Goal: Task Accomplishment & Management: Use online tool/utility

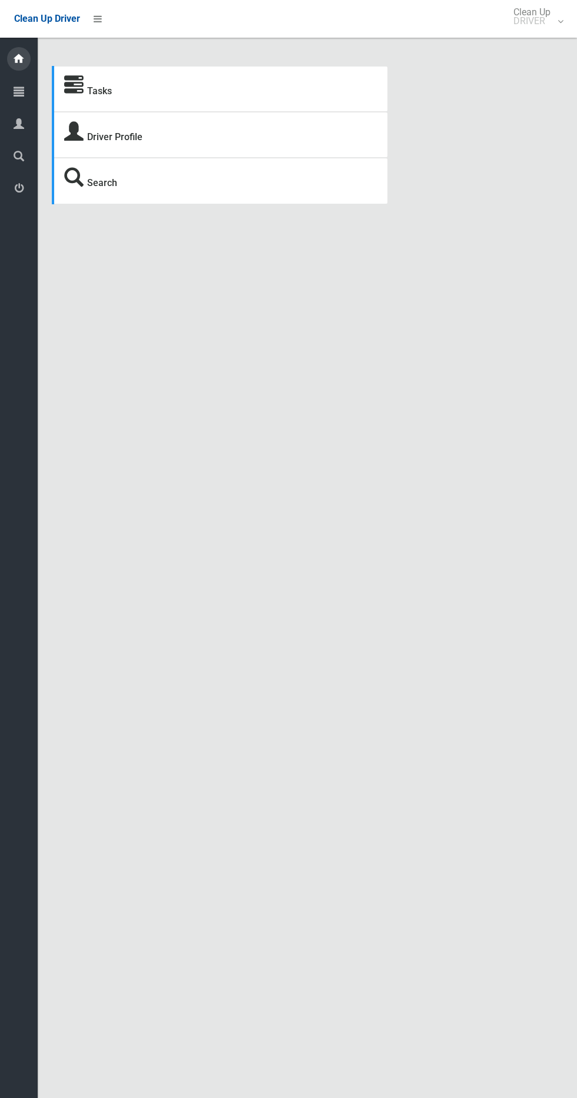
click at [25, 61] on icon at bounding box center [18, 59] width 13 height 24
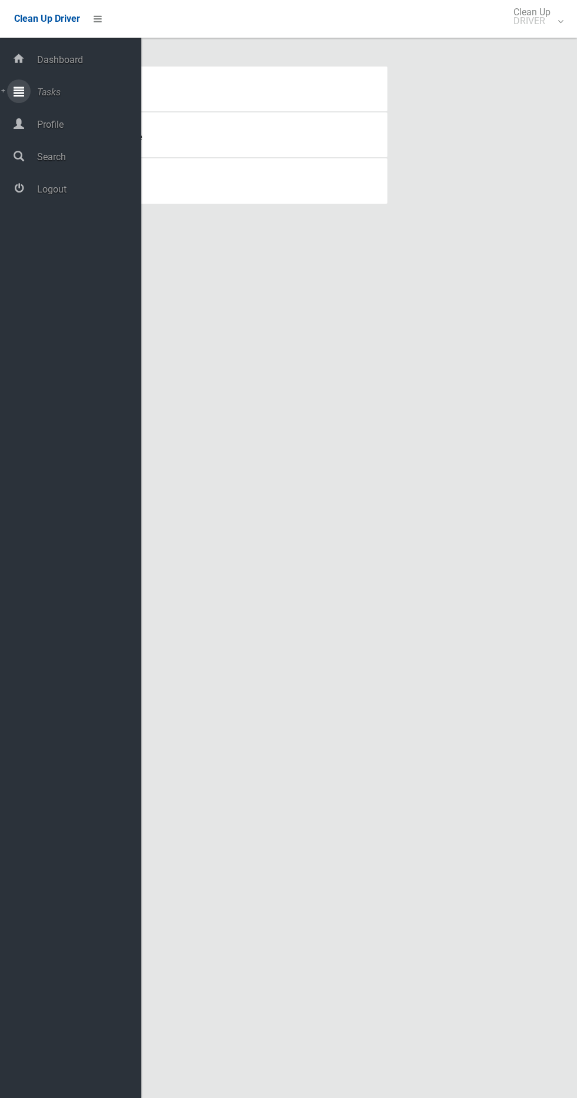
click at [19, 91] on icon at bounding box center [19, 91] width 11 height 24
click at [58, 153] on span "Overdue Tasks" at bounding box center [83, 153] width 98 height 11
click at [59, 134] on span "Todays Tasks" at bounding box center [83, 133] width 98 height 11
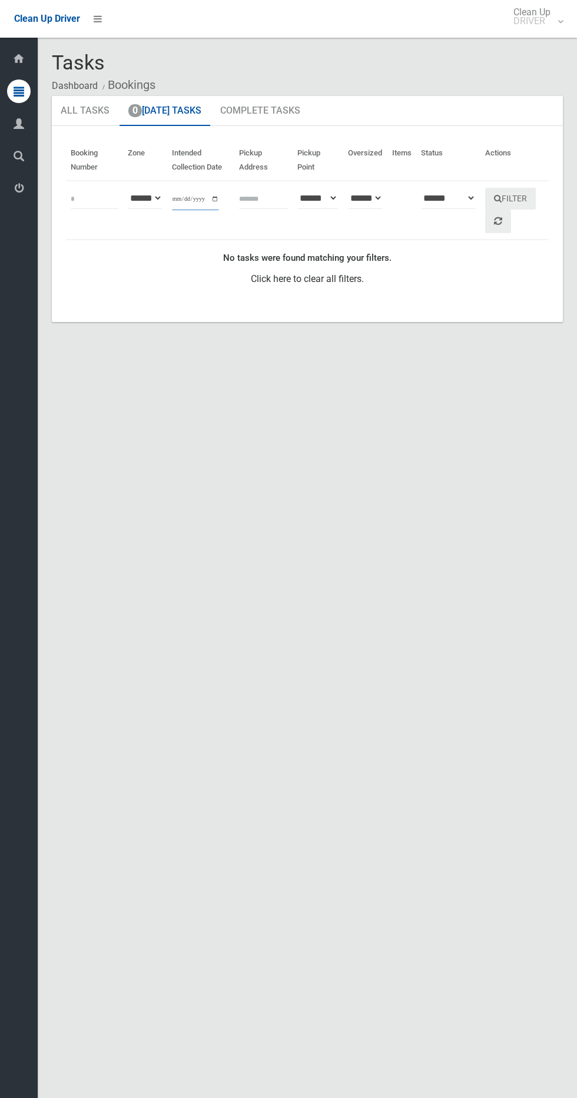
click at [184, 205] on input "**********" at bounding box center [195, 199] width 47 height 22
type input "**********"
click at [497, 198] on icon "submit" at bounding box center [498, 198] width 8 height 8
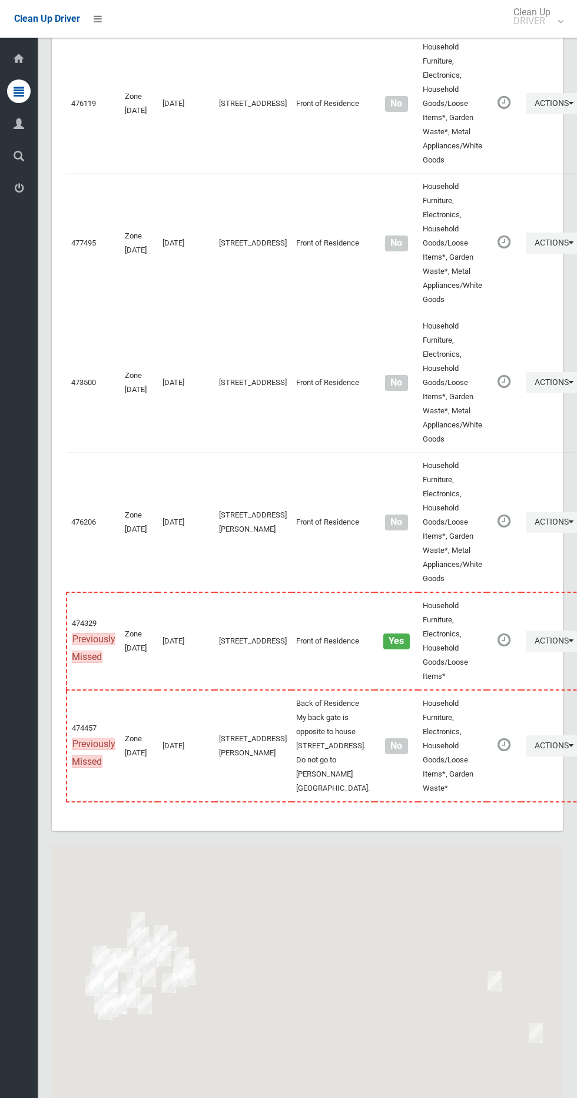
scroll to position [5368, 0]
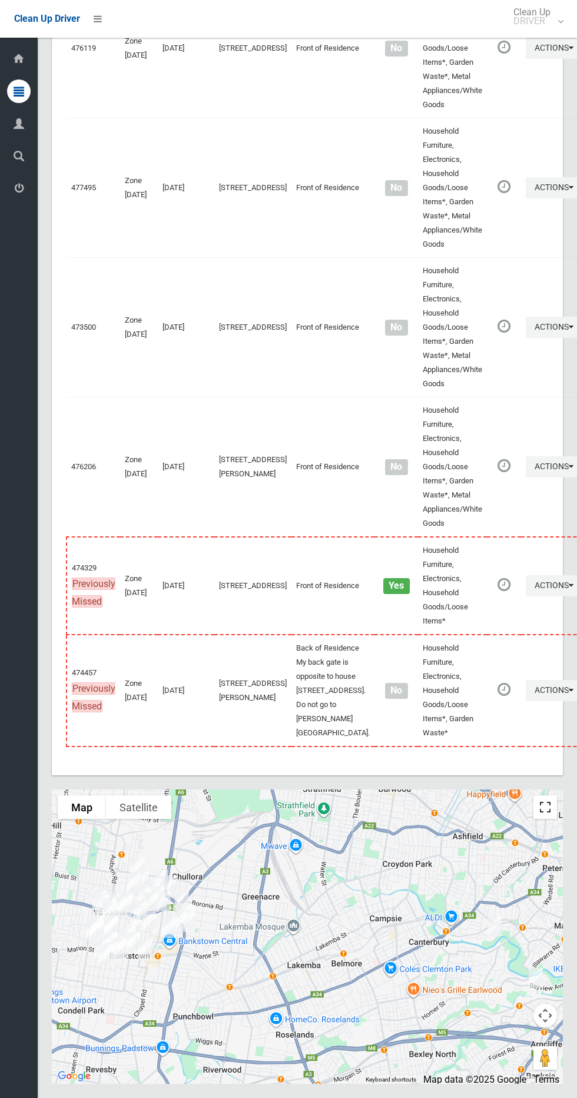
click at [550, 811] on button "Toggle fullscreen view" at bounding box center [545, 807] width 24 height 24
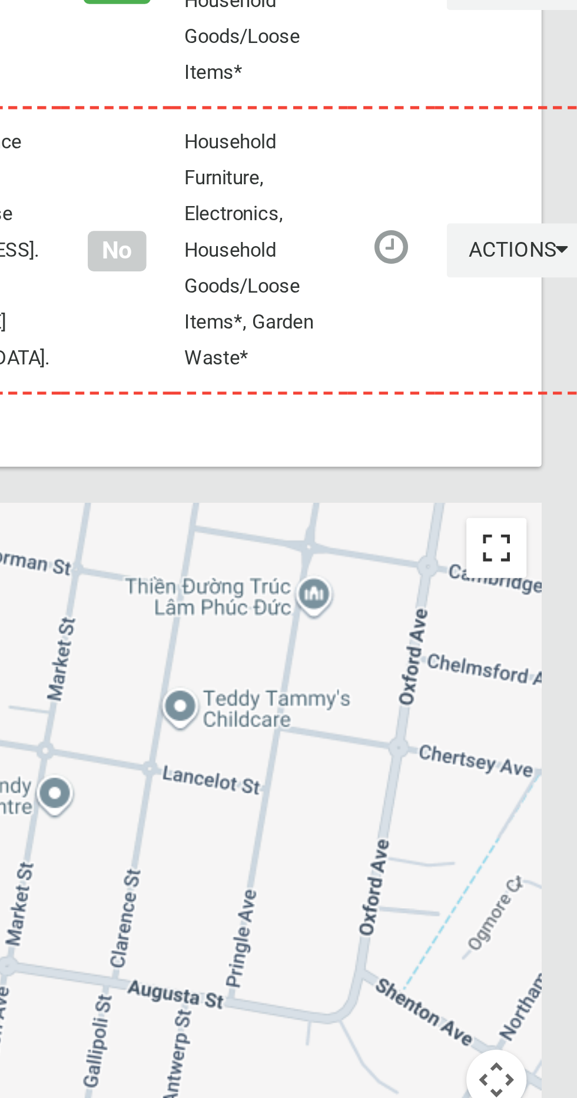
click at [543, 808] on button "Toggle fullscreen view" at bounding box center [545, 807] width 24 height 24
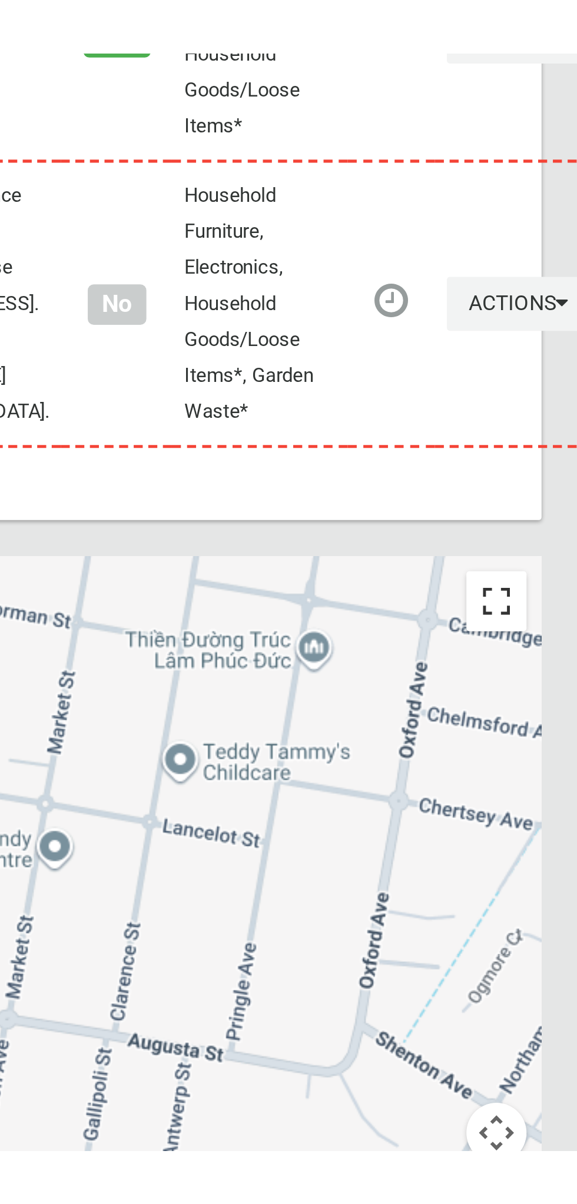
scroll to position [5262, 0]
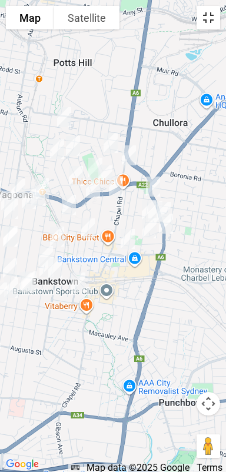
click at [216, 16] on button "Toggle fullscreen view" at bounding box center [209, 18] width 24 height 24
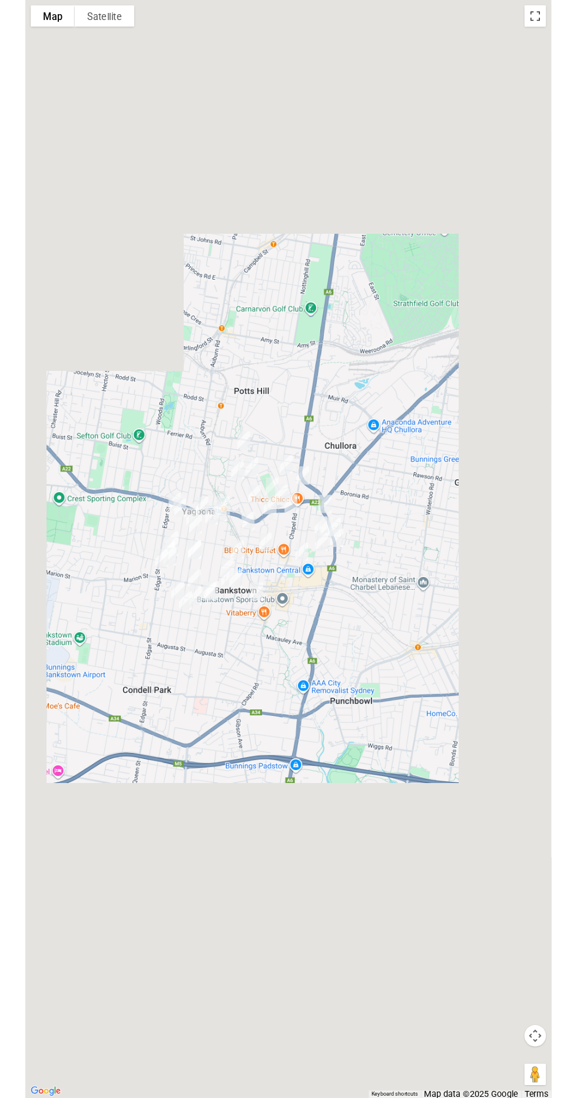
scroll to position [5328, 0]
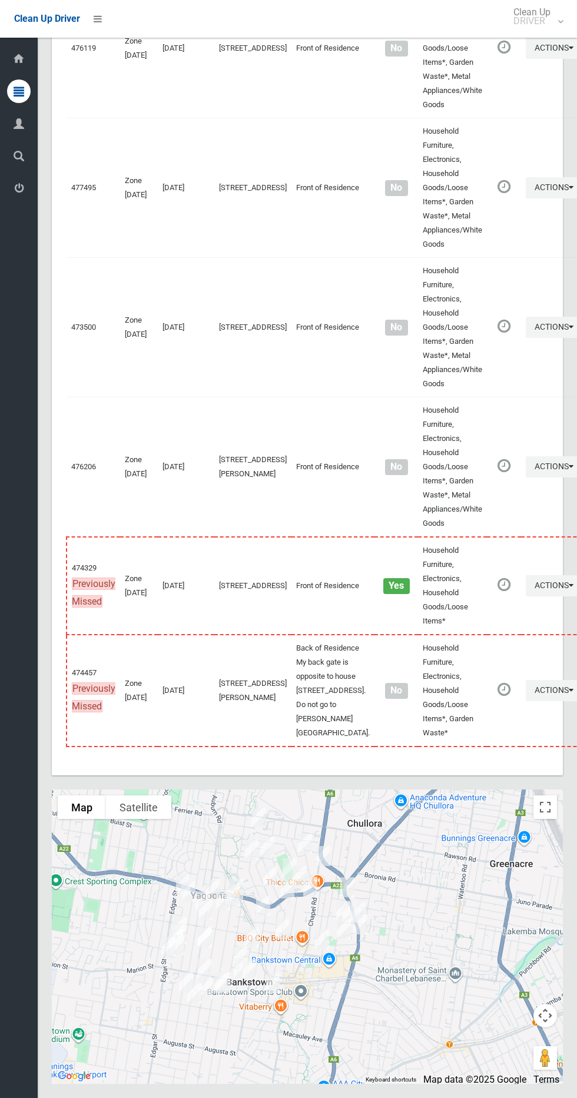
click at [92, 30] on li at bounding box center [94, 19] width 28 height 38
click at [97, 29] on li at bounding box center [94, 19] width 28 height 38
click at [107, 5] on li at bounding box center [94, 19] width 28 height 38
click at [92, 34] on li at bounding box center [94, 19] width 28 height 38
click at [102, 36] on li at bounding box center [94, 19] width 28 height 38
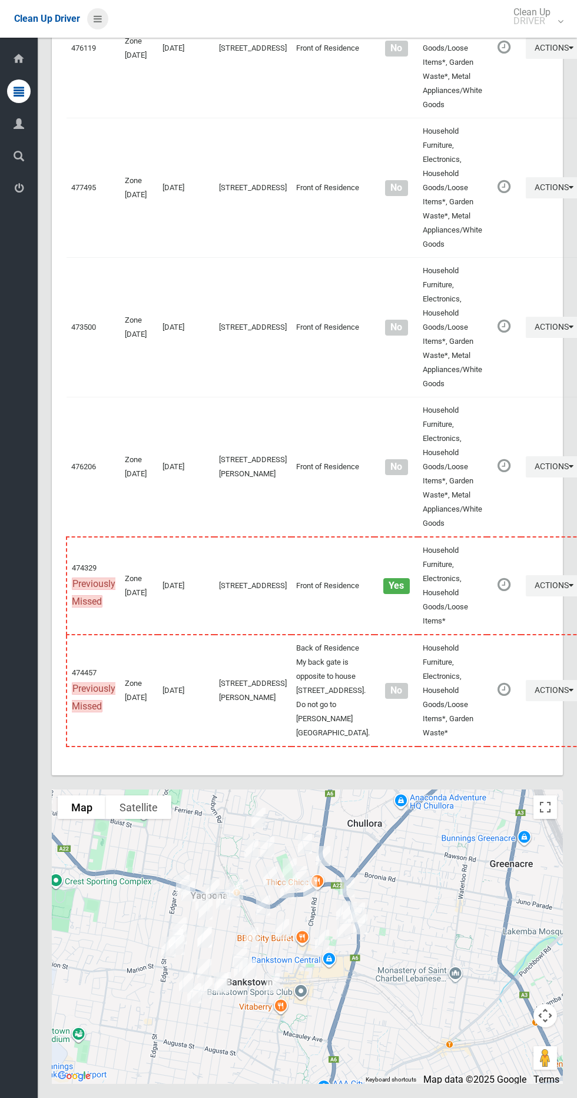
click at [97, 19] on icon at bounding box center [98, 19] width 8 height 20
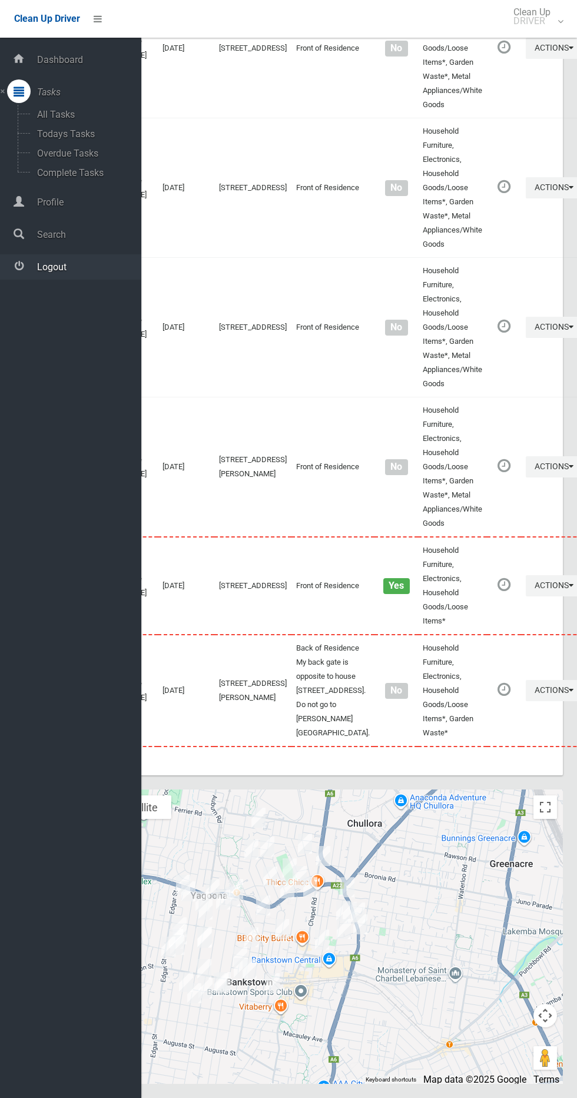
click at [75, 266] on span "Logout" at bounding box center [88, 266] width 108 height 11
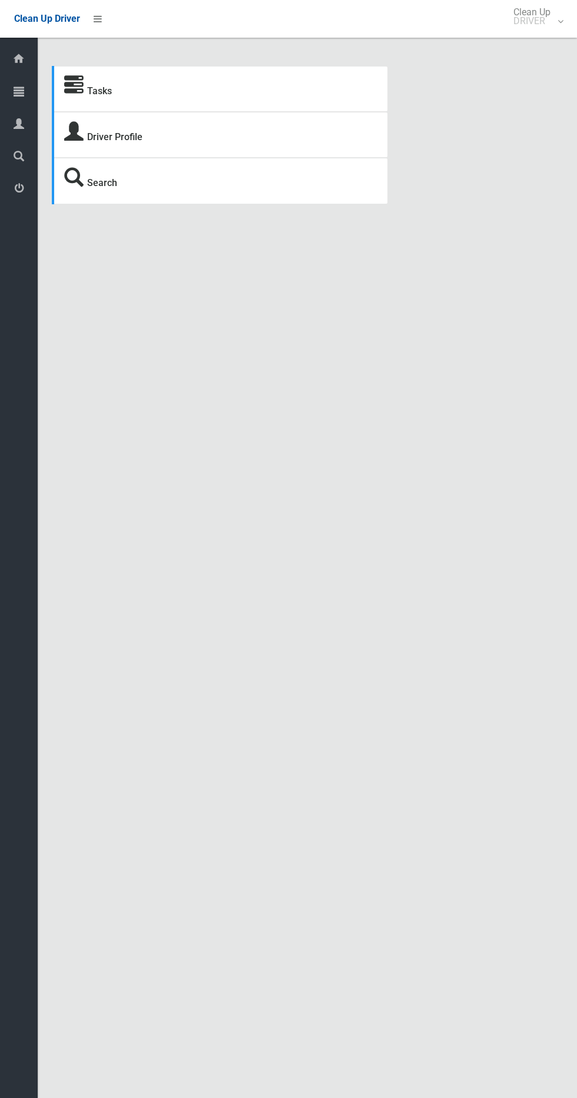
click at [28, 90] on span "Tasks" at bounding box center [30, 92] width 4 height 11
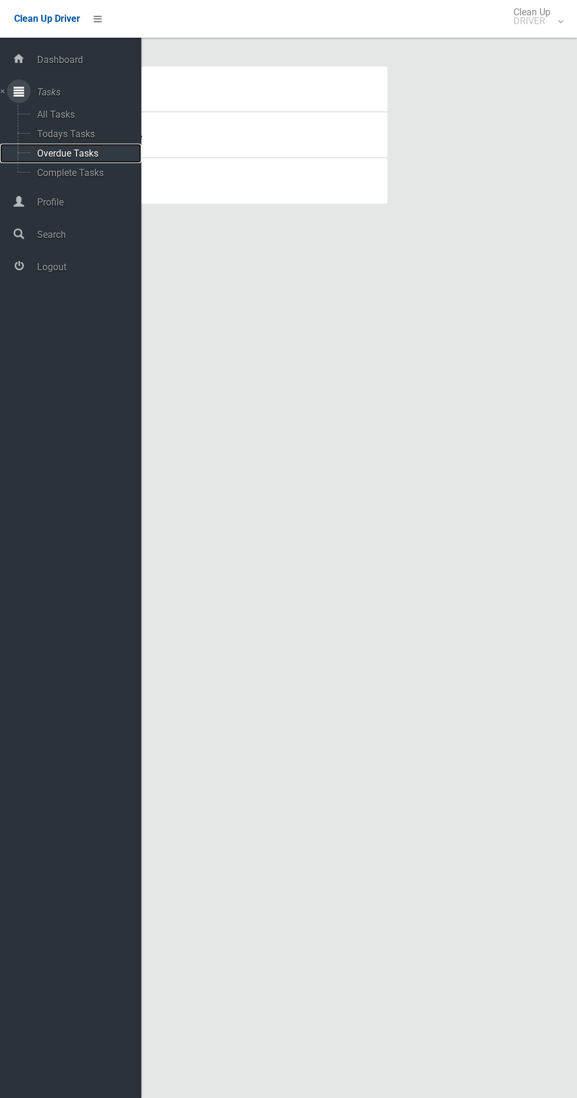
click at [110, 155] on span "Overdue Tasks" at bounding box center [83, 153] width 98 height 11
click at [98, 137] on span "Todays Tasks" at bounding box center [83, 133] width 98 height 11
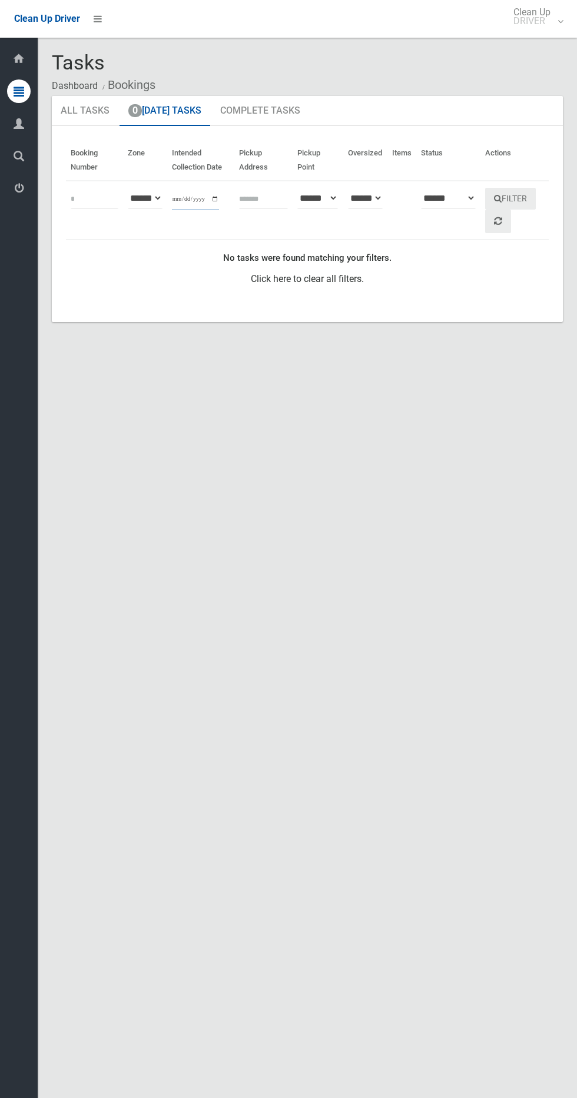
click at [210, 191] on input "**********" at bounding box center [195, 199] width 47 height 22
type input "**********"
click at [534, 198] on button "Filter" at bounding box center [510, 199] width 51 height 22
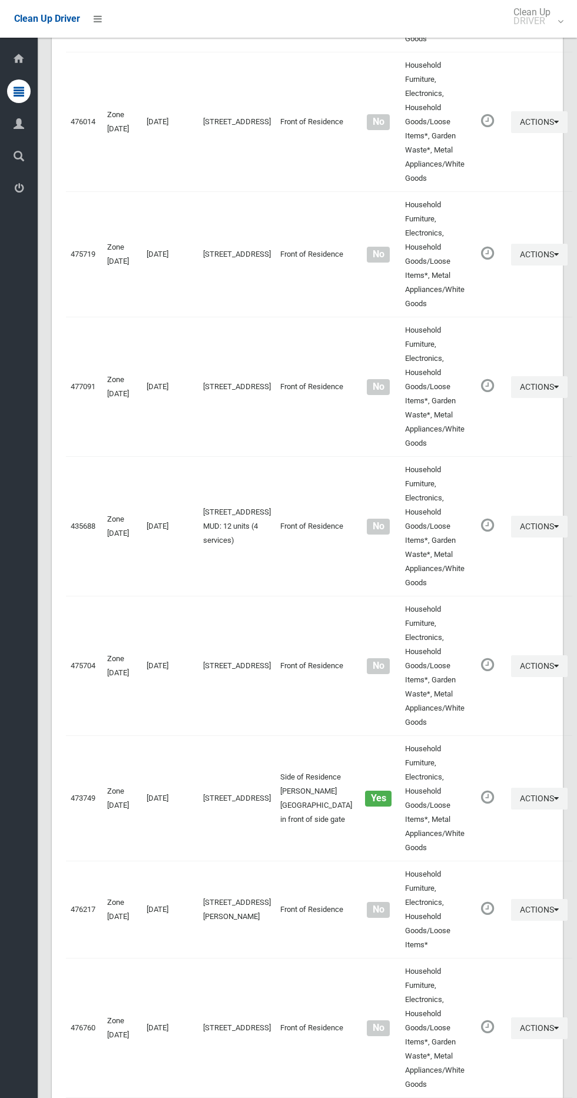
scroll to position [4068, 0]
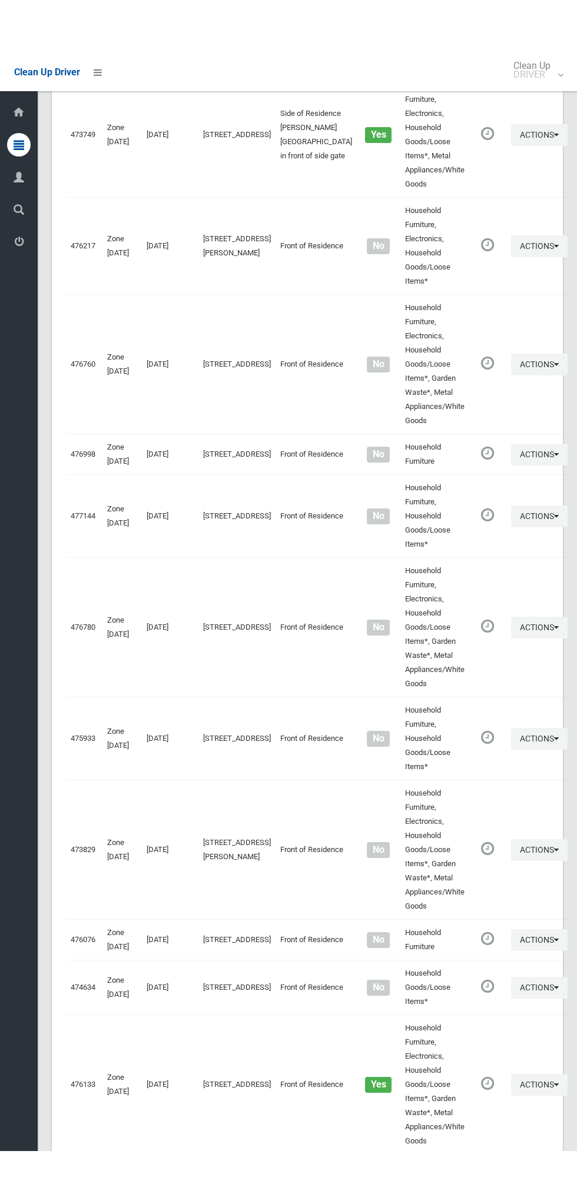
scroll to position [3961, 0]
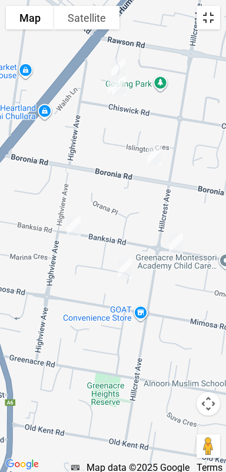
click at [208, 25] on button "Toggle fullscreen view" at bounding box center [209, 18] width 24 height 24
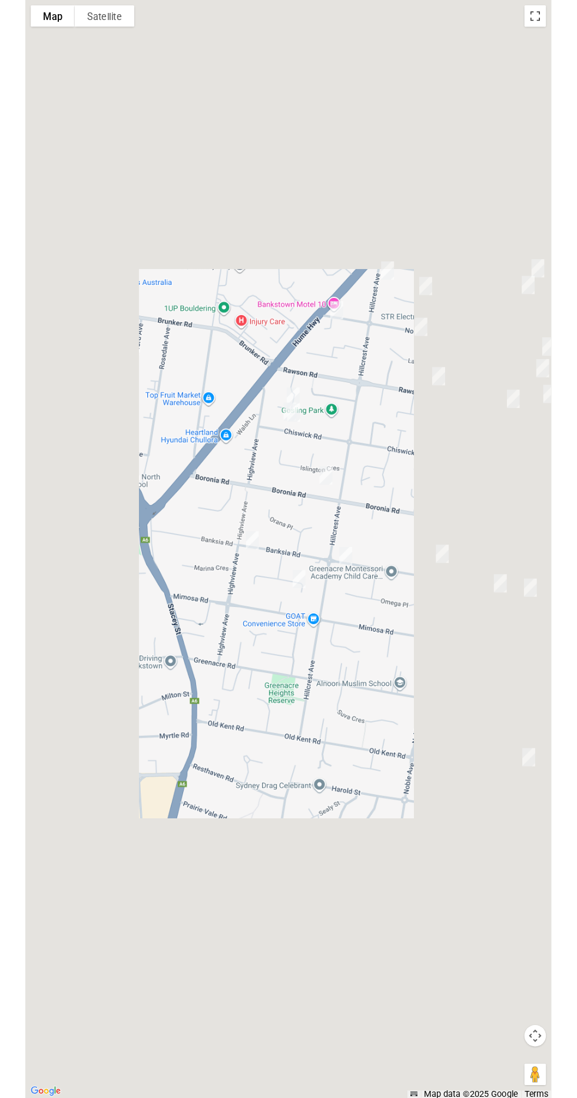
scroll to position [4007, 0]
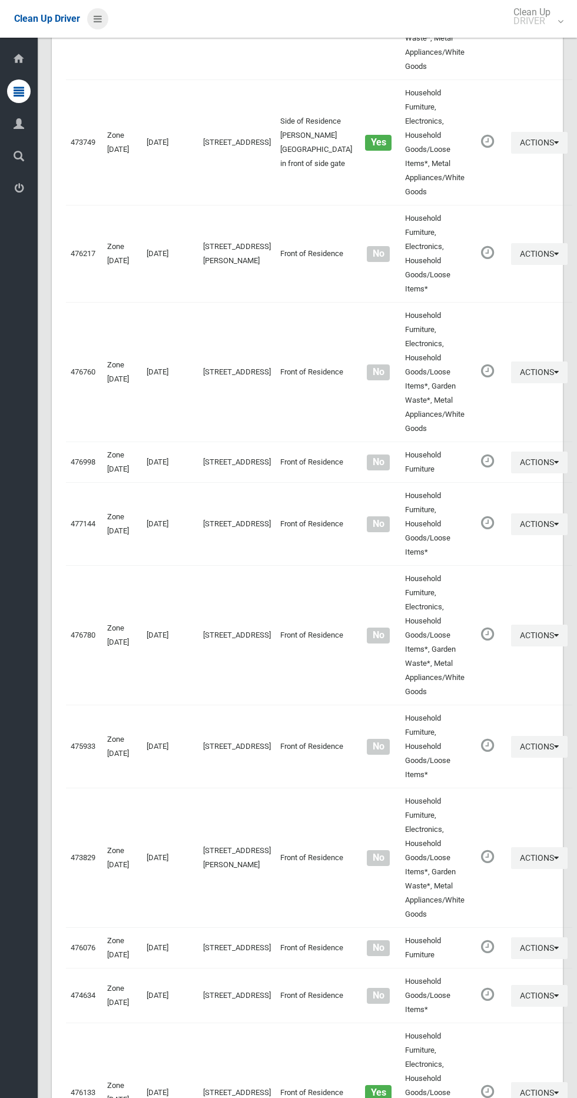
click at [97, 12] on icon at bounding box center [98, 19] width 8 height 20
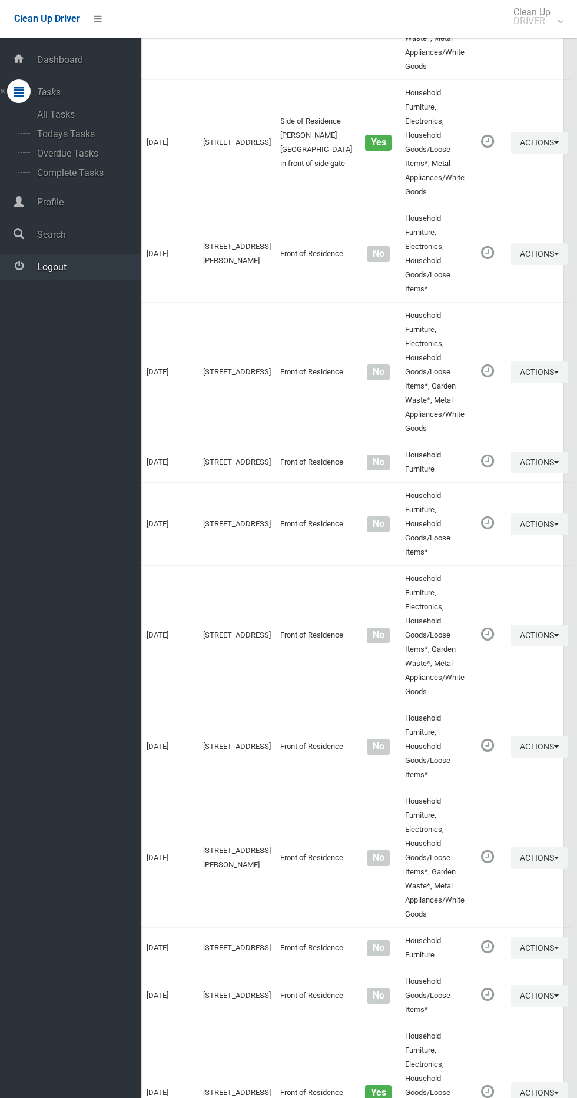
click at [107, 266] on span "Logout" at bounding box center [88, 266] width 108 height 11
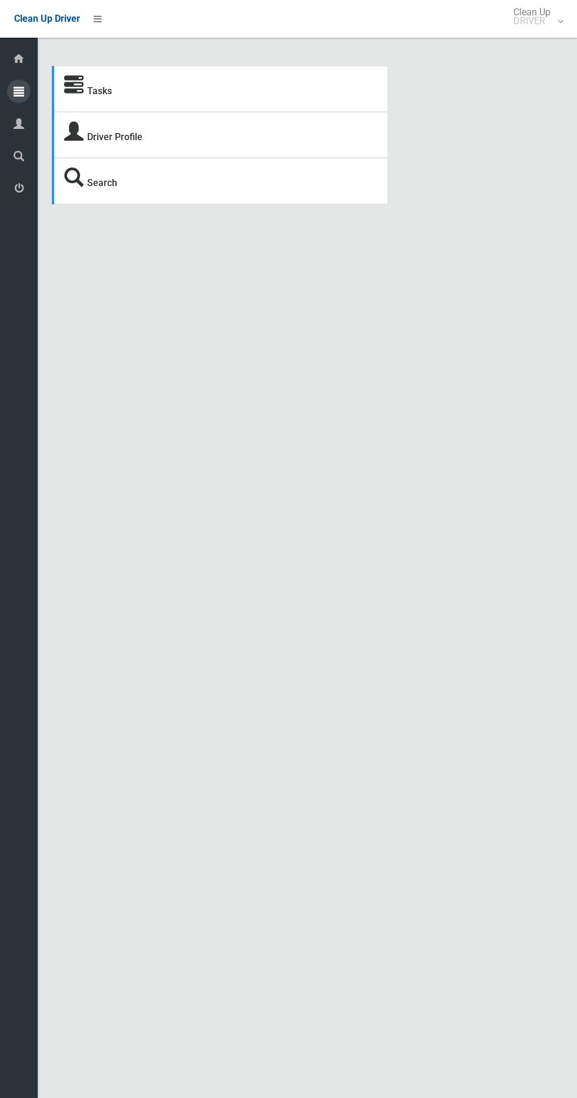
click at [19, 91] on icon at bounding box center [19, 91] width 11 height 24
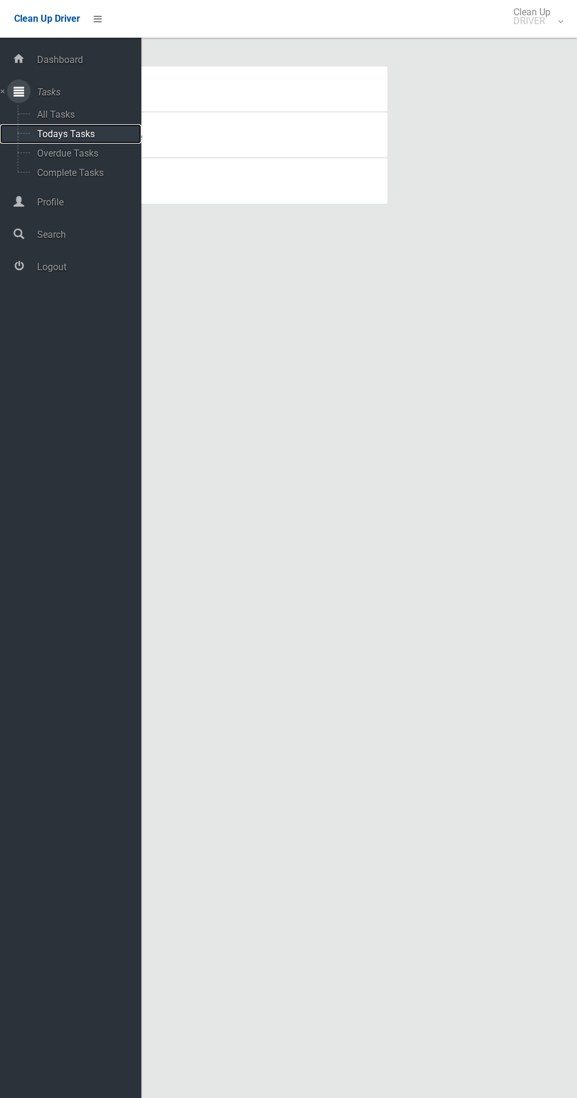
click at [121, 128] on span "Todays Tasks" at bounding box center [83, 133] width 98 height 11
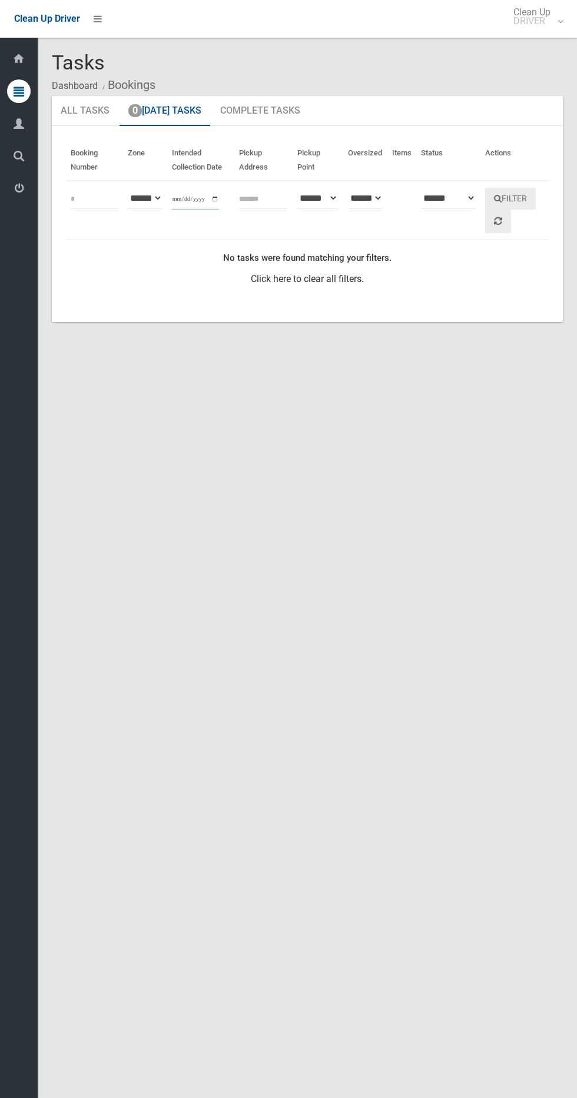
click at [187, 198] on input "**********" at bounding box center [195, 199] width 47 height 22
type input "**********"
click at [536, 196] on button "Filter" at bounding box center [510, 199] width 51 height 22
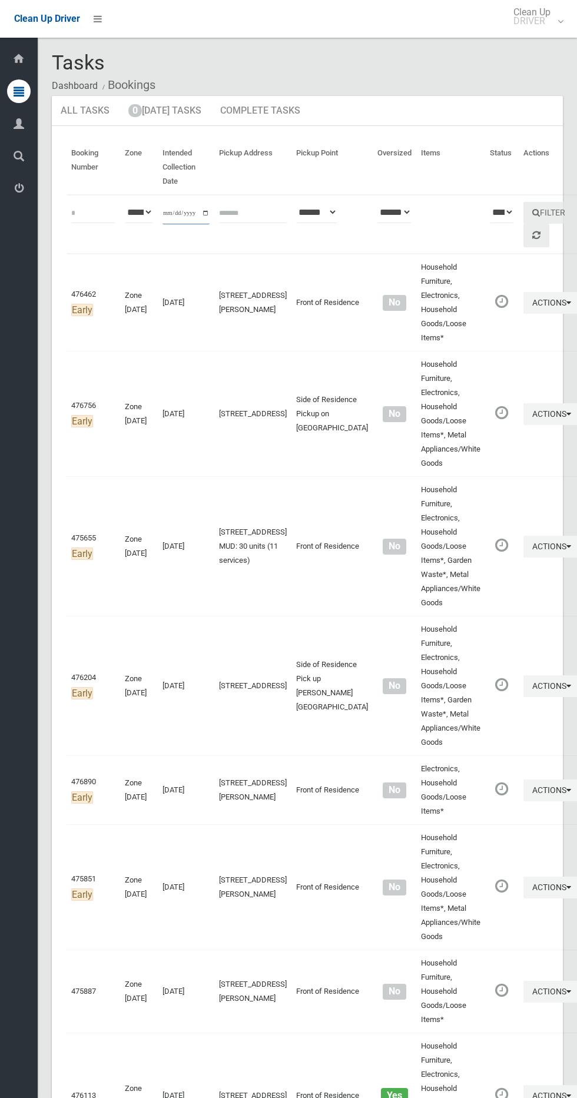
click at [204, 204] on input "**********" at bounding box center [185, 214] width 47 height 22
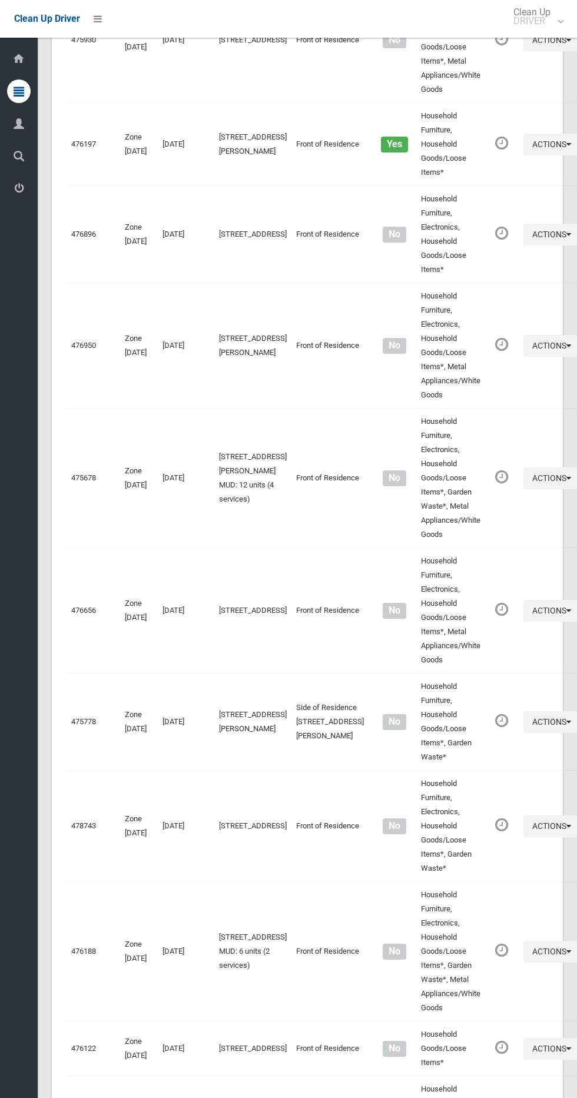
scroll to position [5322, 0]
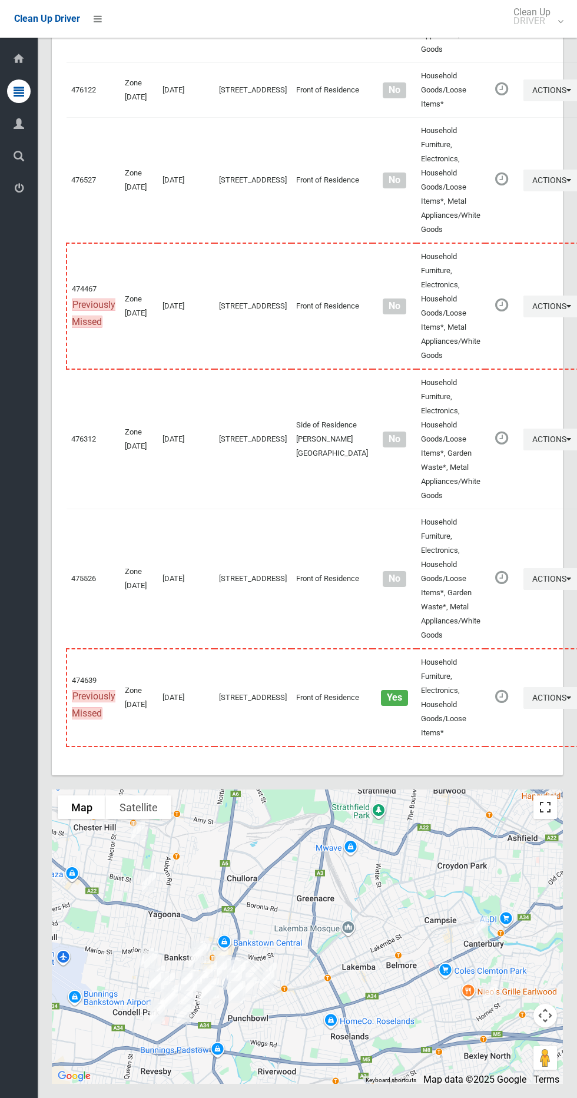
click at [546, 809] on button "Toggle fullscreen view" at bounding box center [545, 807] width 24 height 24
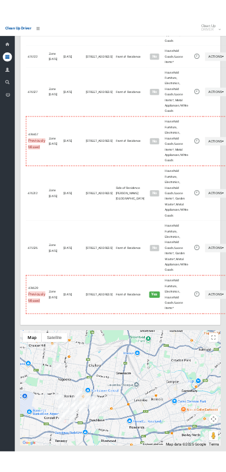
scroll to position [5216, 0]
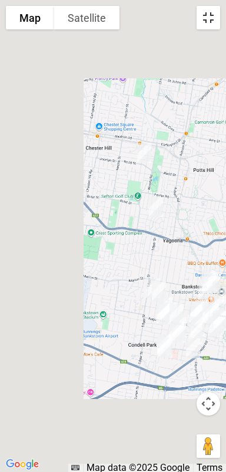
click at [210, 11] on button "Toggle fullscreen view" at bounding box center [209, 18] width 24 height 24
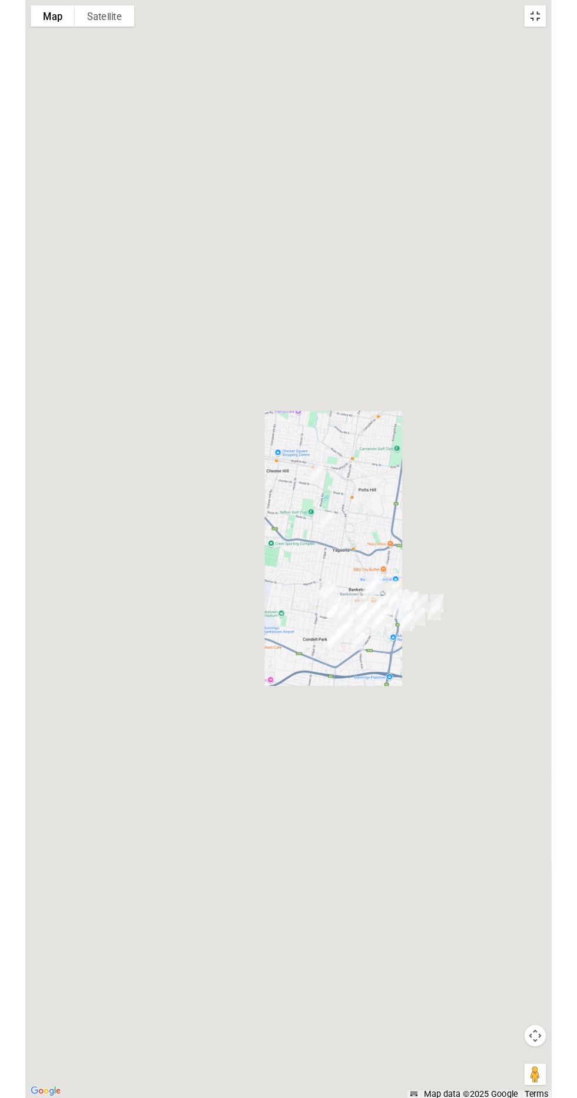
scroll to position [5272, 0]
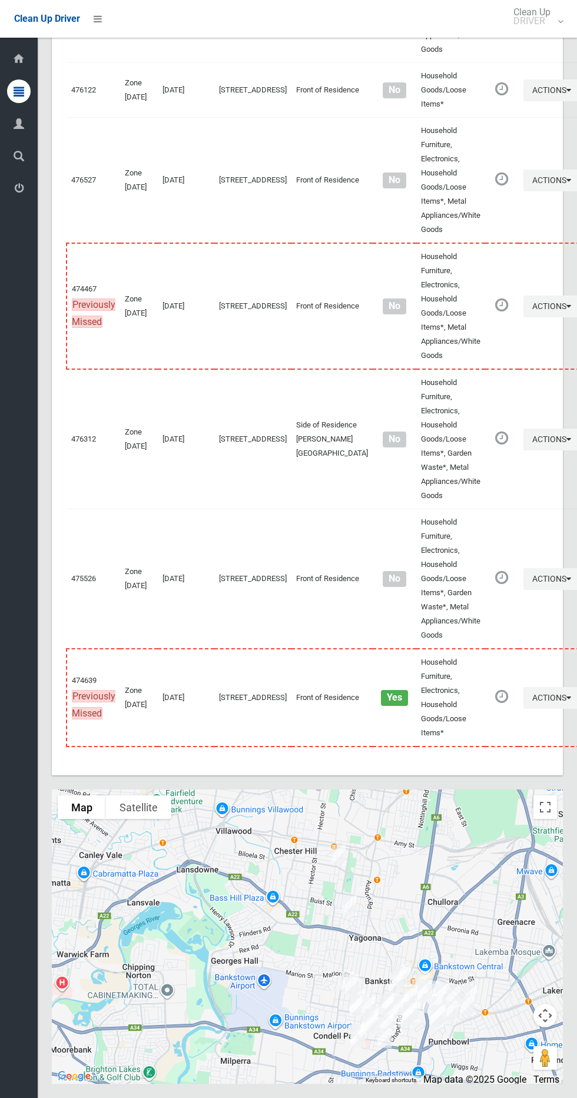
click at [109, 29] on div "Clean Up Driver" at bounding box center [57, 19] width 115 height 38
click at [101, 14] on link at bounding box center [97, 18] width 21 height 21
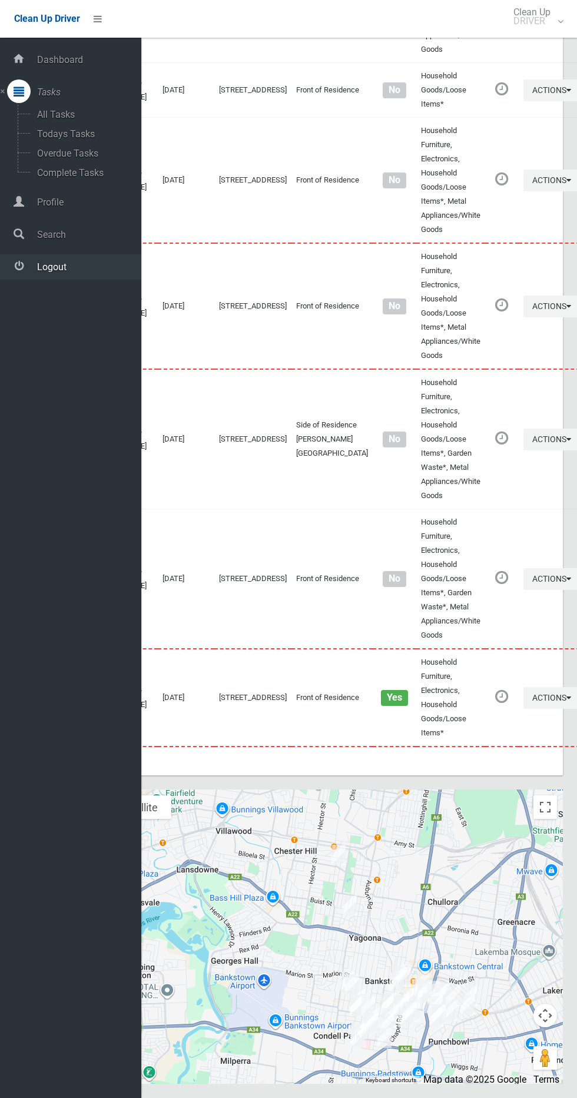
click at [94, 266] on span "Logout" at bounding box center [88, 266] width 108 height 11
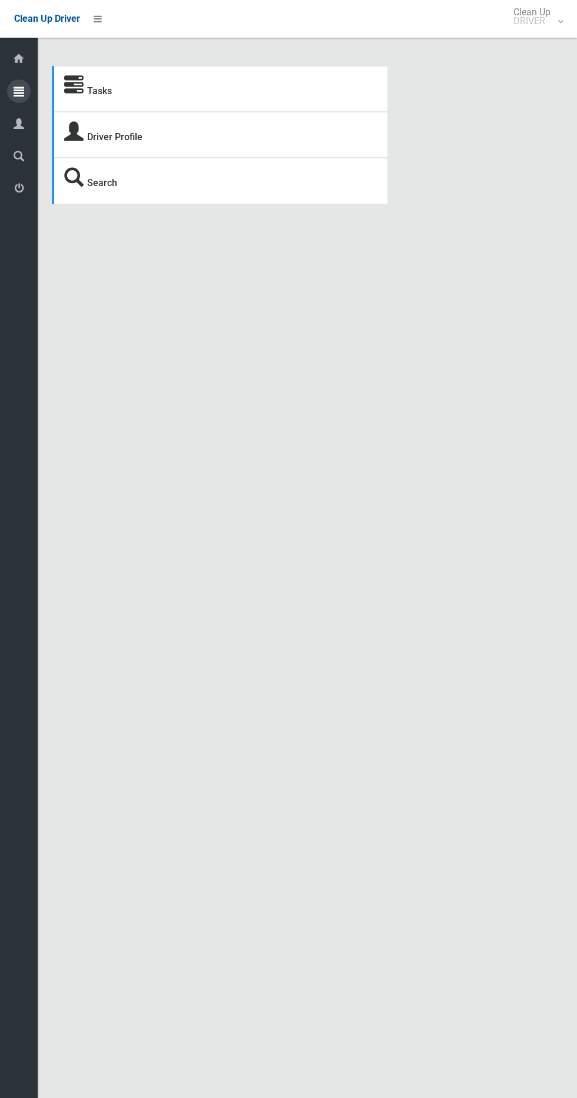
click at [25, 90] on div at bounding box center [19, 91] width 24 height 24
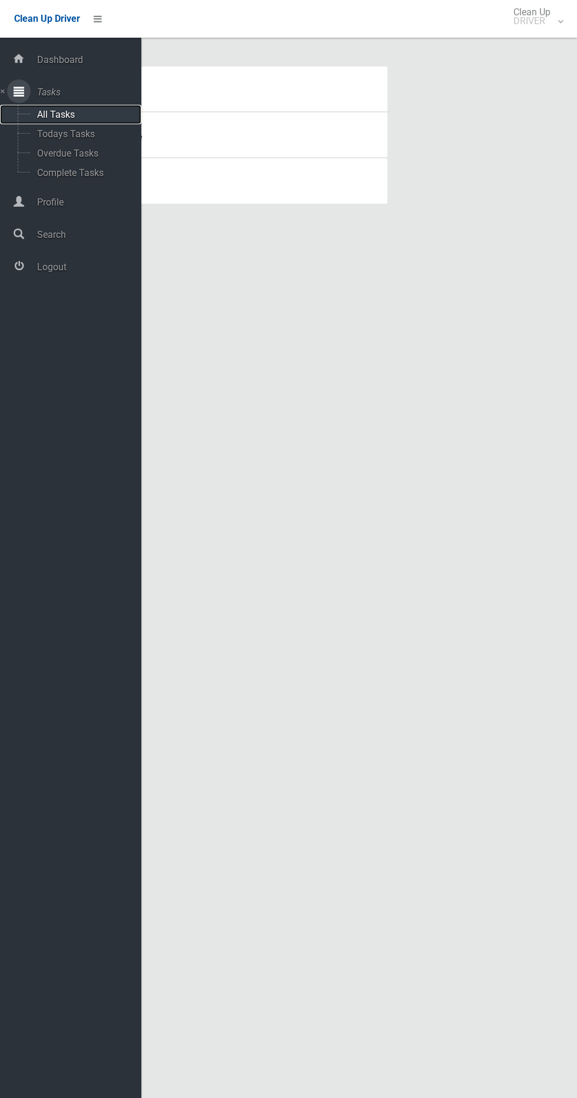
click at [97, 118] on span "All Tasks" at bounding box center [83, 114] width 98 height 11
click at [95, 134] on span "Todays Tasks" at bounding box center [83, 133] width 98 height 11
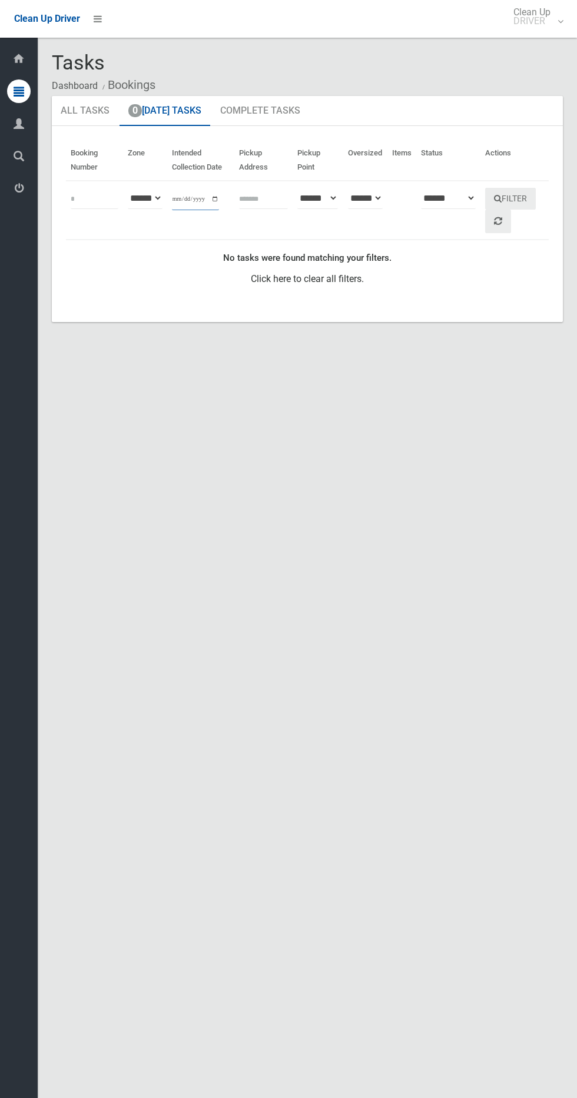
click at [193, 204] on input "**********" at bounding box center [195, 199] width 47 height 22
type input "**********"
click at [543, 163] on th "Actions" at bounding box center [514, 160] width 68 height 41
click at [535, 190] on button "Filter" at bounding box center [510, 199] width 51 height 22
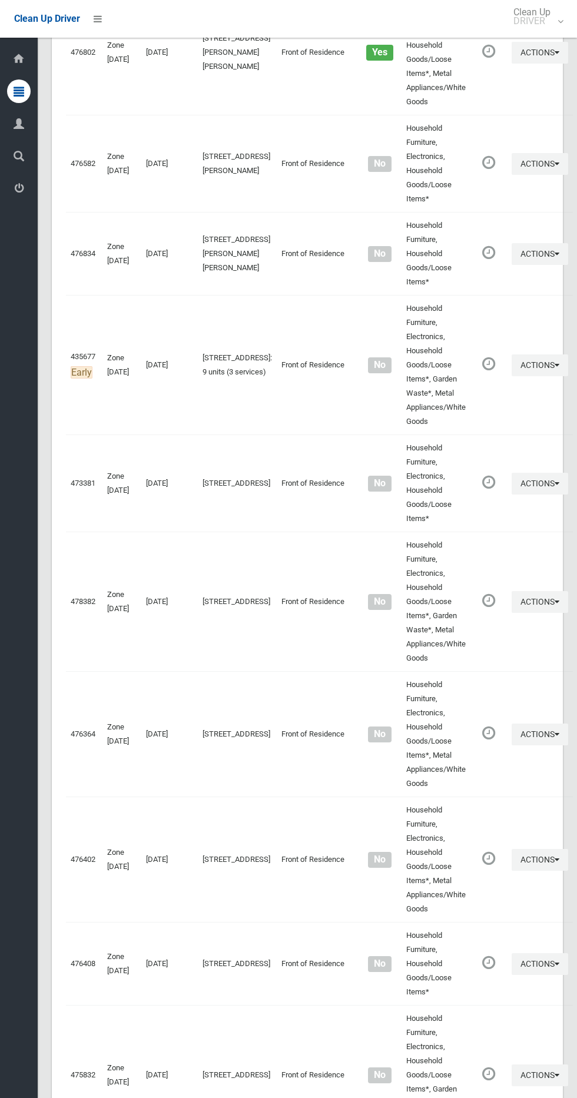
scroll to position [3902, 0]
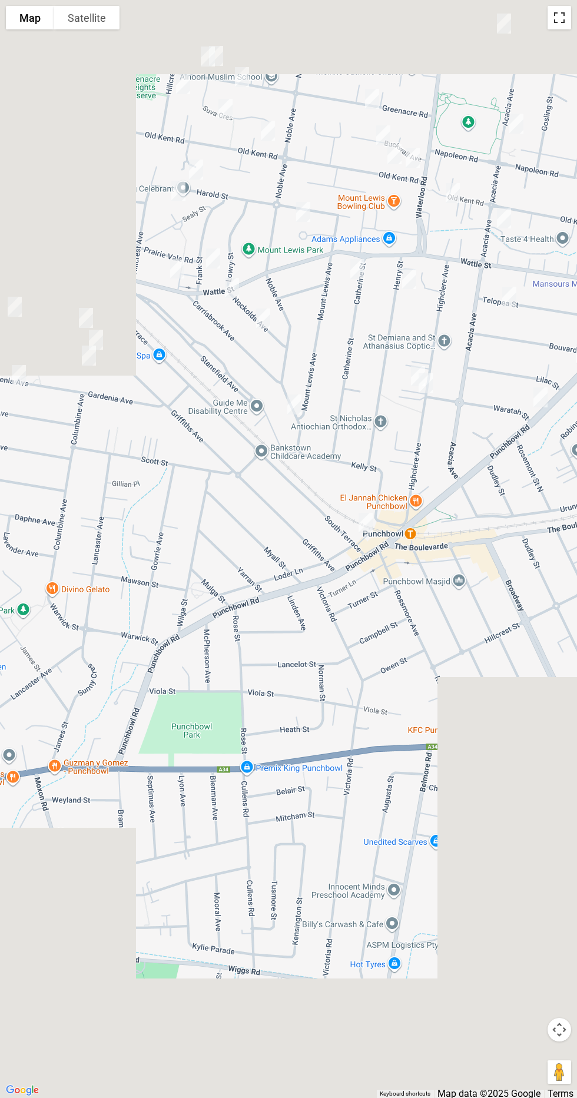
scroll to position [3858, 0]
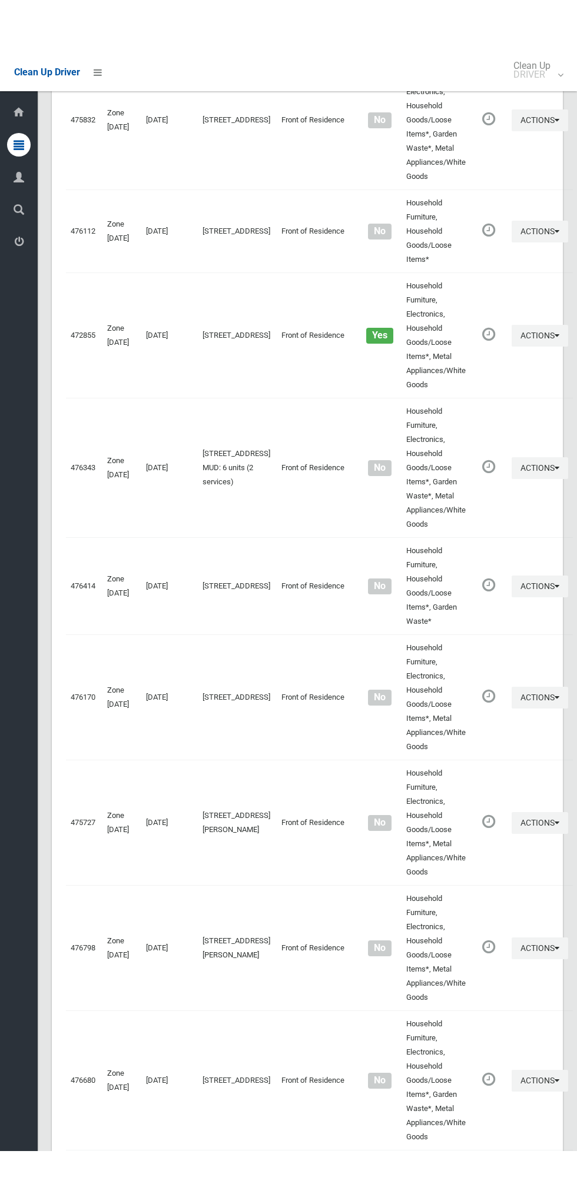
scroll to position [3795, 0]
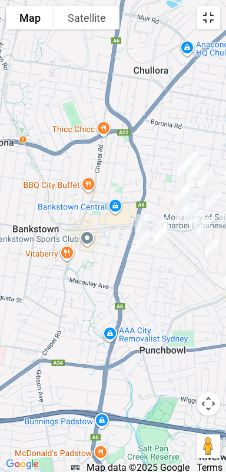
click at [205, 21] on button "Toggle fullscreen view" at bounding box center [209, 18] width 24 height 24
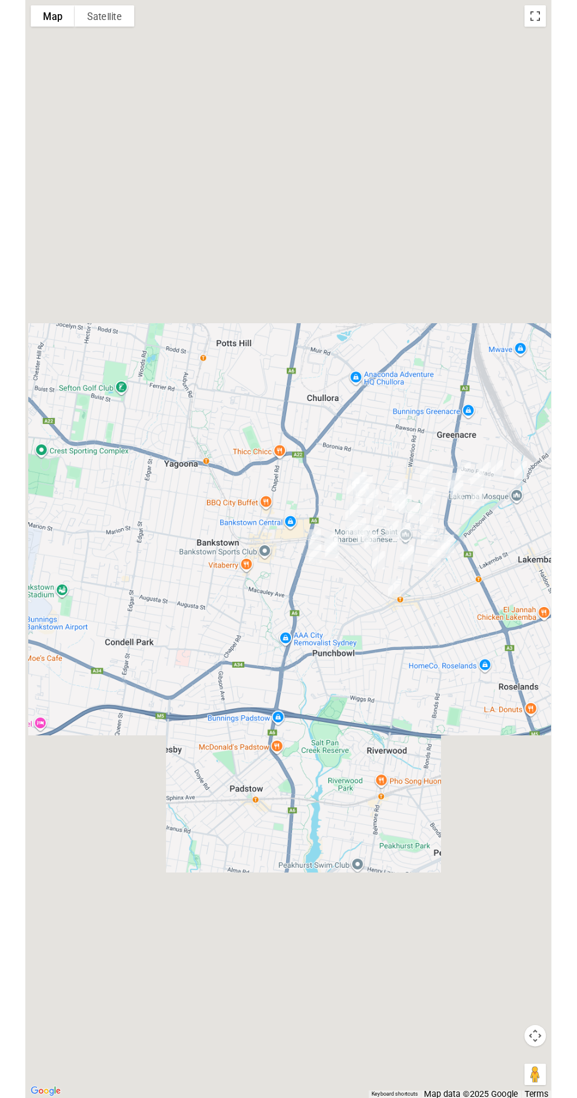
scroll to position [3848, 0]
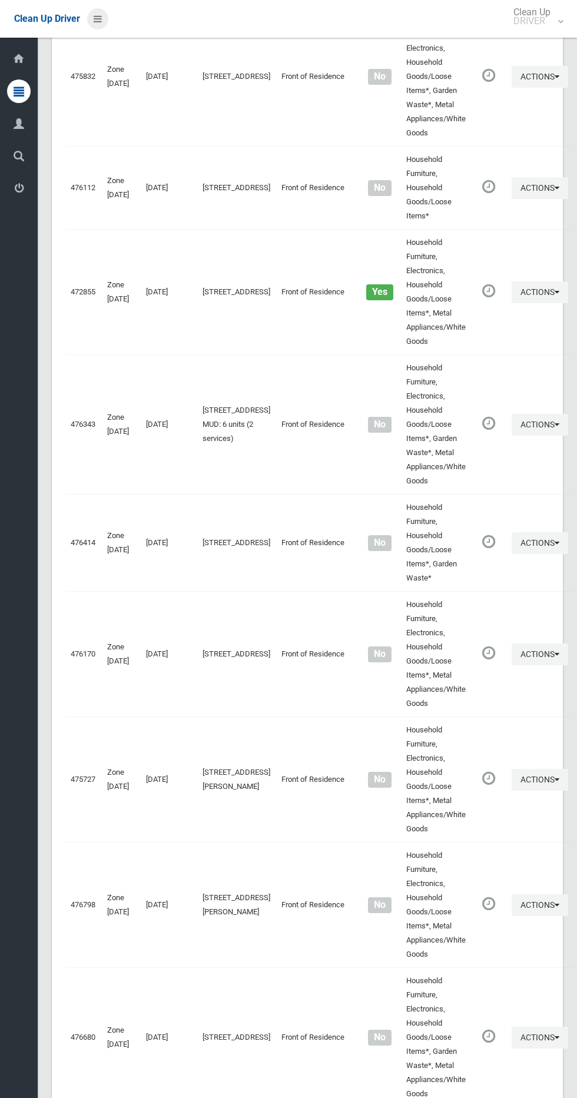
click at [98, 26] on icon at bounding box center [98, 19] width 8 height 20
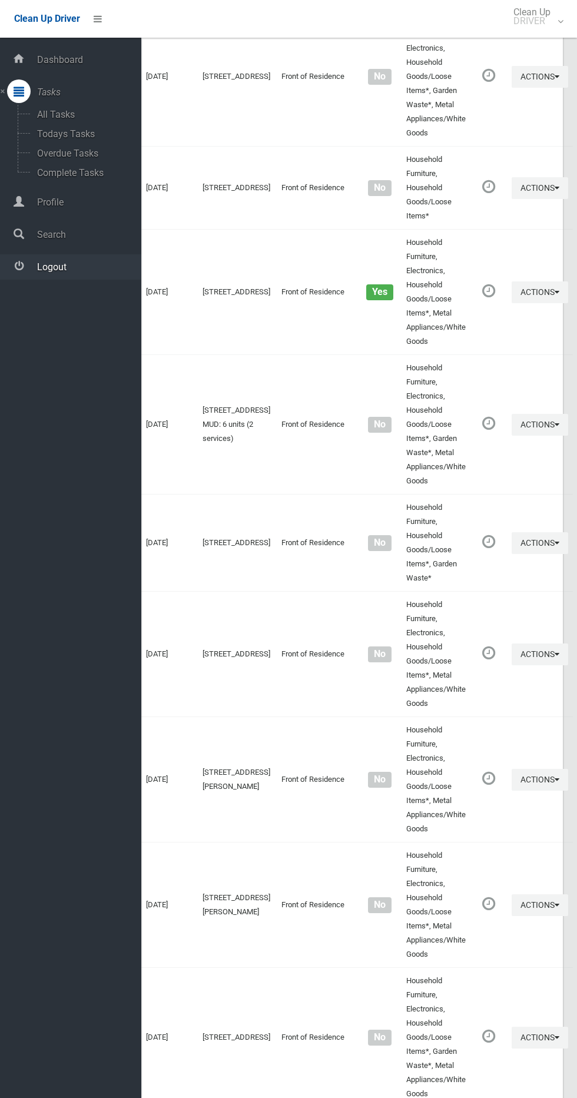
click at [89, 273] on link "Logout" at bounding box center [70, 266] width 141 height 25
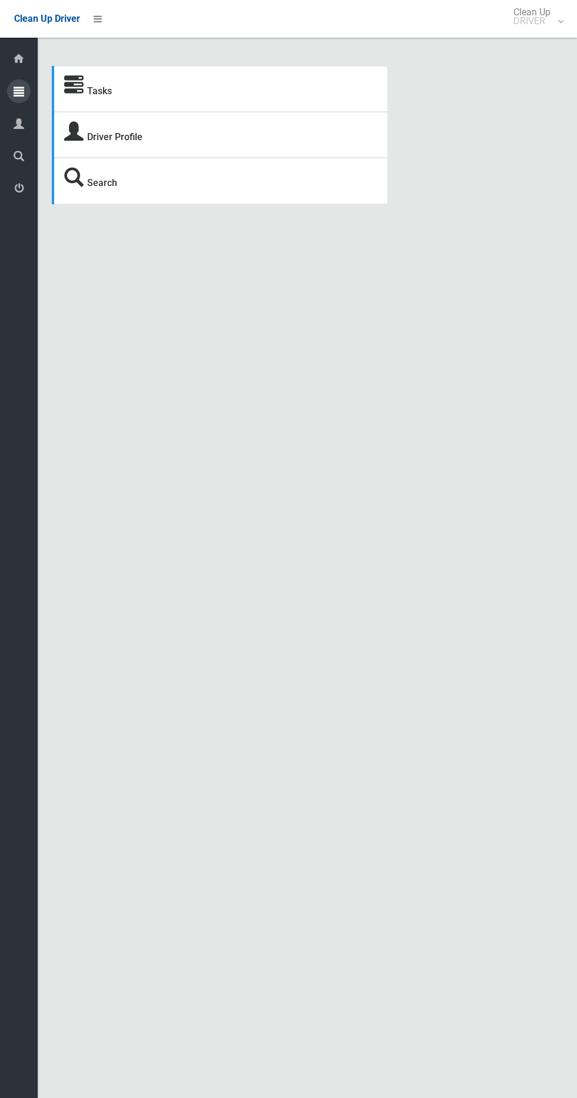
click at [21, 91] on icon at bounding box center [19, 91] width 11 height 24
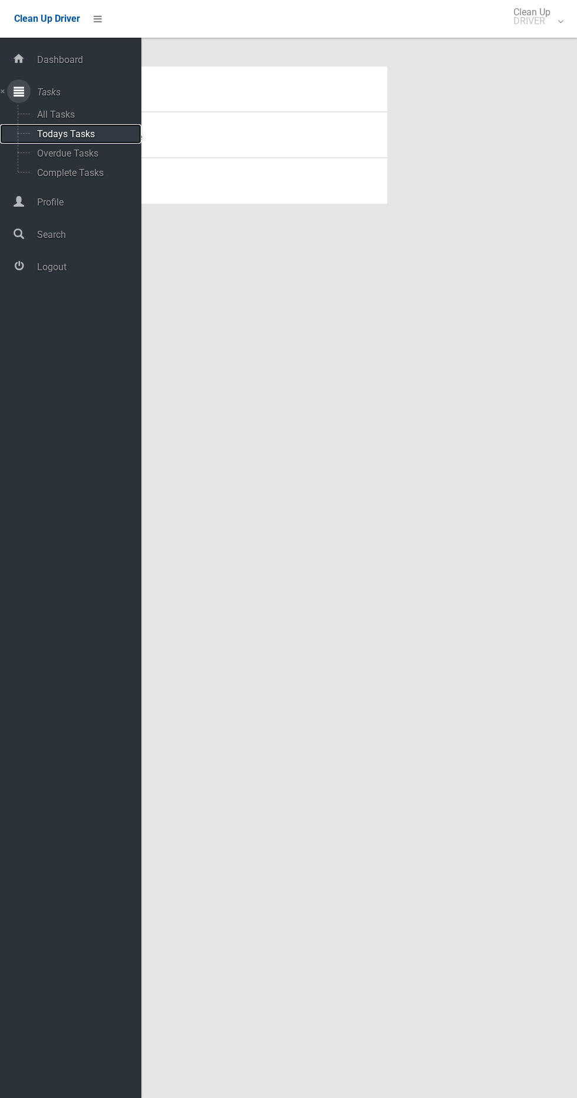
click at [109, 134] on span "Todays Tasks" at bounding box center [83, 133] width 98 height 11
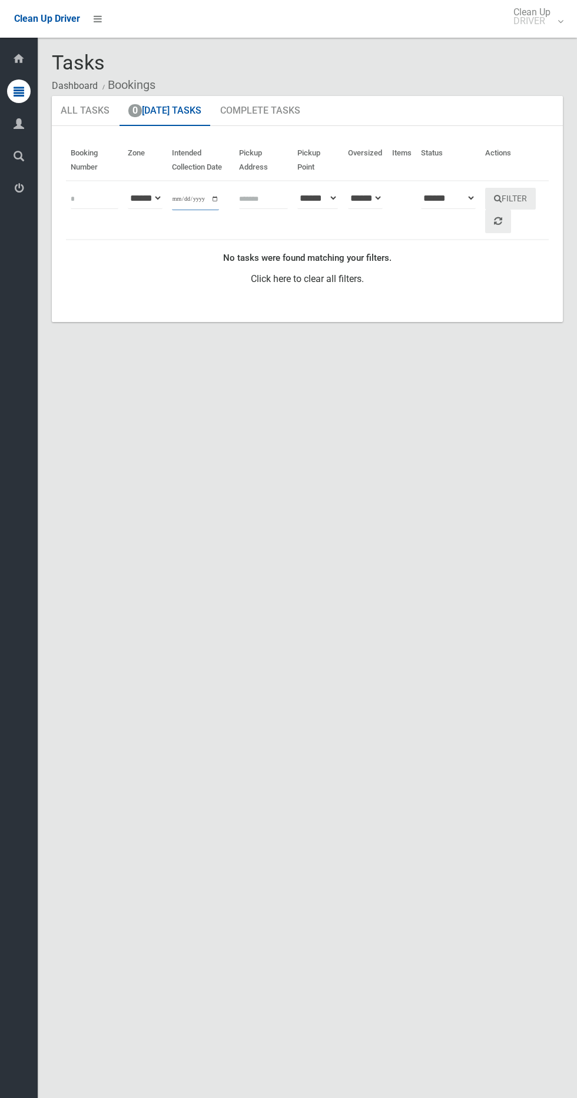
click at [204, 195] on input "**********" at bounding box center [195, 199] width 47 height 22
type input "**********"
click at [530, 198] on button "Filter" at bounding box center [510, 199] width 51 height 22
